Goal: Task Accomplishment & Management: Use online tool/utility

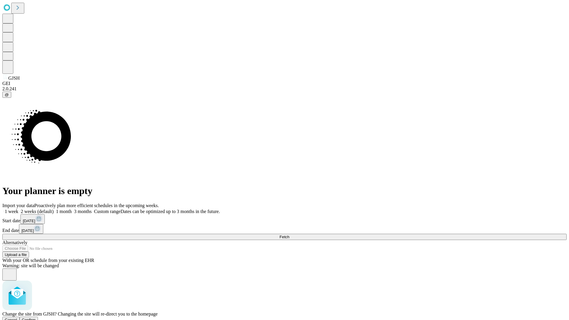
click at [36, 318] on span "Confirm" at bounding box center [29, 320] width 14 height 4
click at [54, 209] on label "2 weeks (default)" at bounding box center [35, 211] width 35 height 5
click at [289, 235] on span "Fetch" at bounding box center [285, 237] width 10 height 4
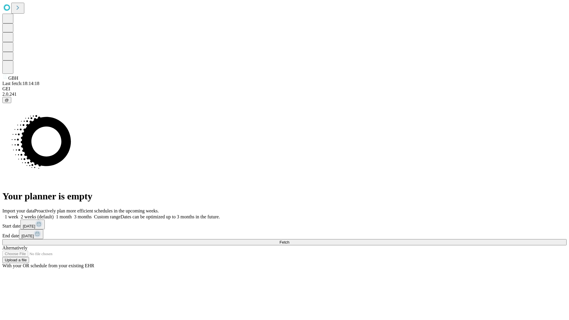
click at [54, 214] on label "2 weeks (default)" at bounding box center [35, 216] width 35 height 5
click at [289, 240] on span "Fetch" at bounding box center [285, 242] width 10 height 4
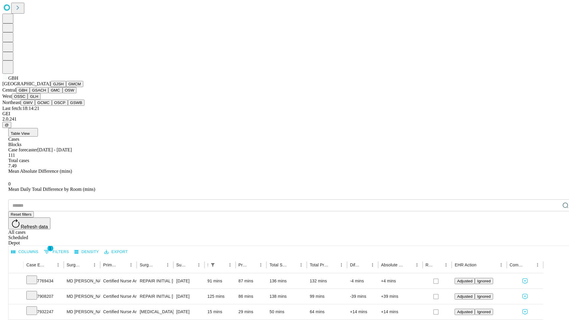
click at [46, 93] on button "GSACH" at bounding box center [39, 90] width 19 height 6
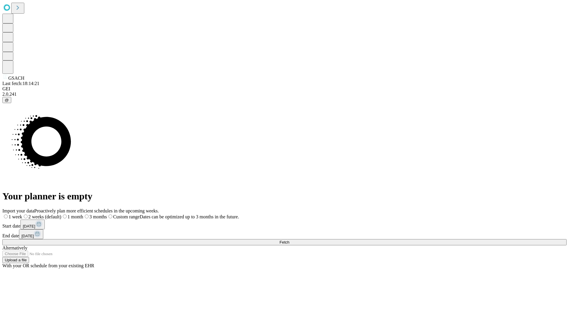
click at [61, 214] on label "2 weeks (default)" at bounding box center [41, 216] width 39 height 5
click at [289, 240] on span "Fetch" at bounding box center [285, 242] width 10 height 4
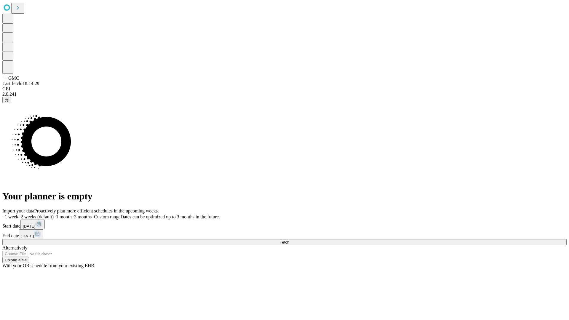
click at [54, 214] on label "2 weeks (default)" at bounding box center [35, 216] width 35 height 5
click at [289, 240] on span "Fetch" at bounding box center [285, 242] width 10 height 4
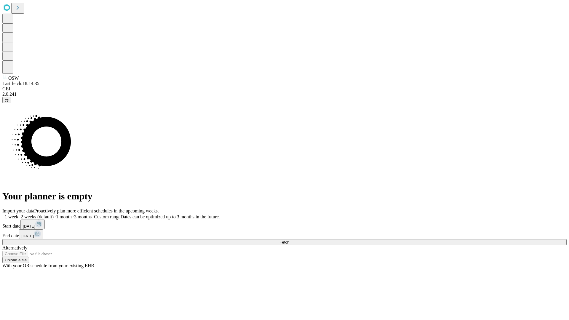
click at [54, 214] on label "2 weeks (default)" at bounding box center [35, 216] width 35 height 5
click at [289, 240] on span "Fetch" at bounding box center [285, 242] width 10 height 4
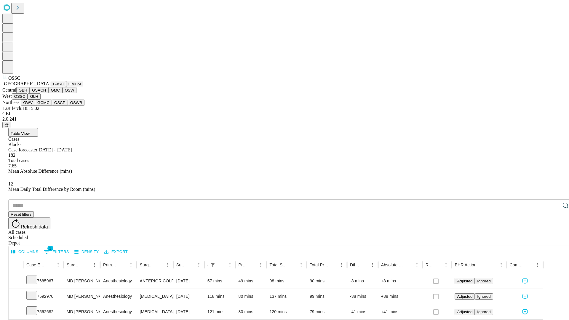
click at [40, 100] on button "GLH" at bounding box center [34, 96] width 13 height 6
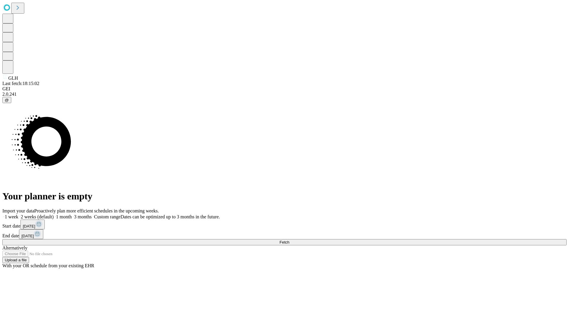
click at [54, 214] on label "2 weeks (default)" at bounding box center [35, 216] width 35 height 5
click at [289, 240] on span "Fetch" at bounding box center [285, 242] width 10 height 4
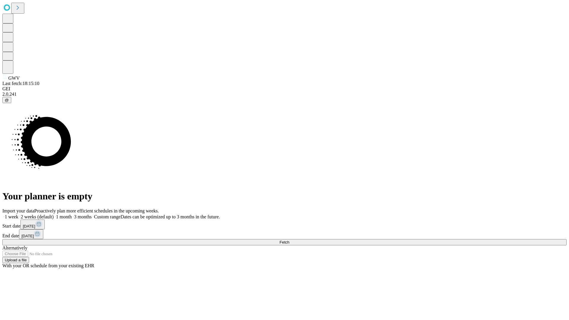
click at [54, 214] on label "2 weeks (default)" at bounding box center [35, 216] width 35 height 5
click at [289, 240] on span "Fetch" at bounding box center [285, 242] width 10 height 4
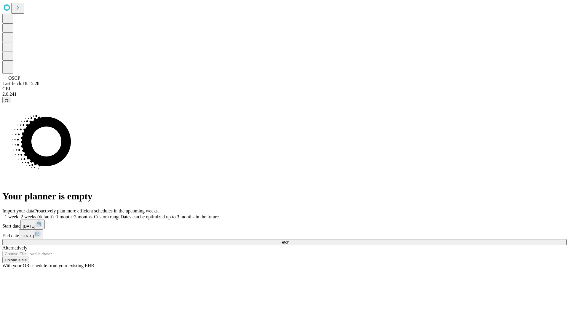
click at [54, 214] on label "2 weeks (default)" at bounding box center [35, 216] width 35 height 5
click at [289, 240] on span "Fetch" at bounding box center [285, 242] width 10 height 4
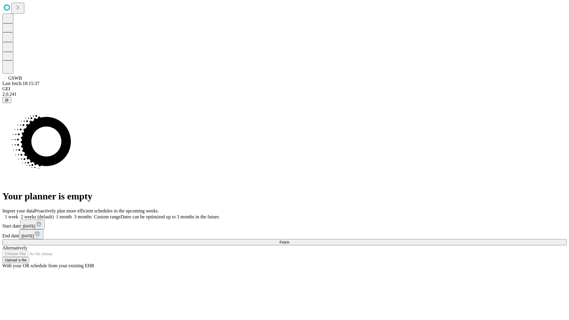
click at [54, 214] on label "2 weeks (default)" at bounding box center [35, 216] width 35 height 5
click at [289, 240] on span "Fetch" at bounding box center [285, 242] width 10 height 4
